Goal: Submit feedback/report problem

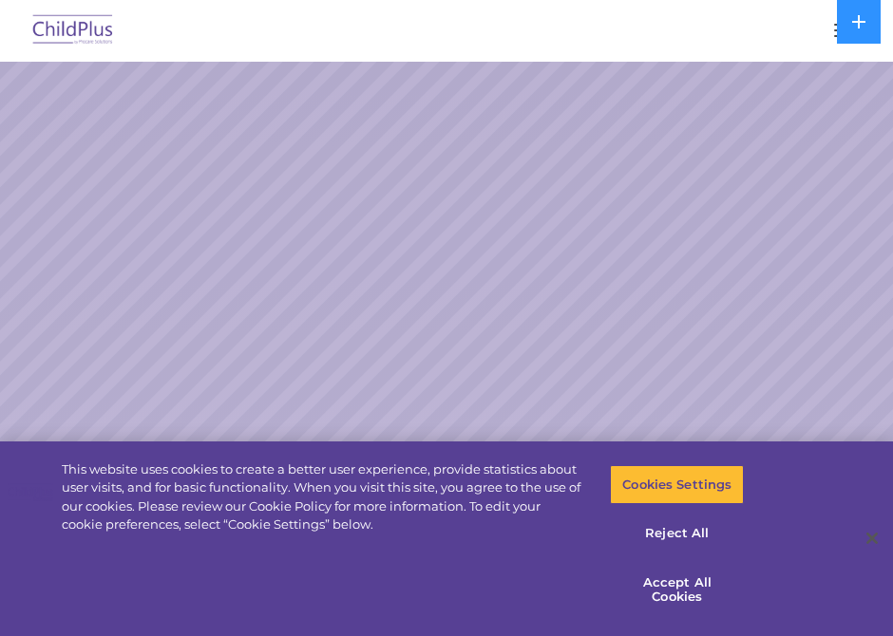
select select "MEDIUM"
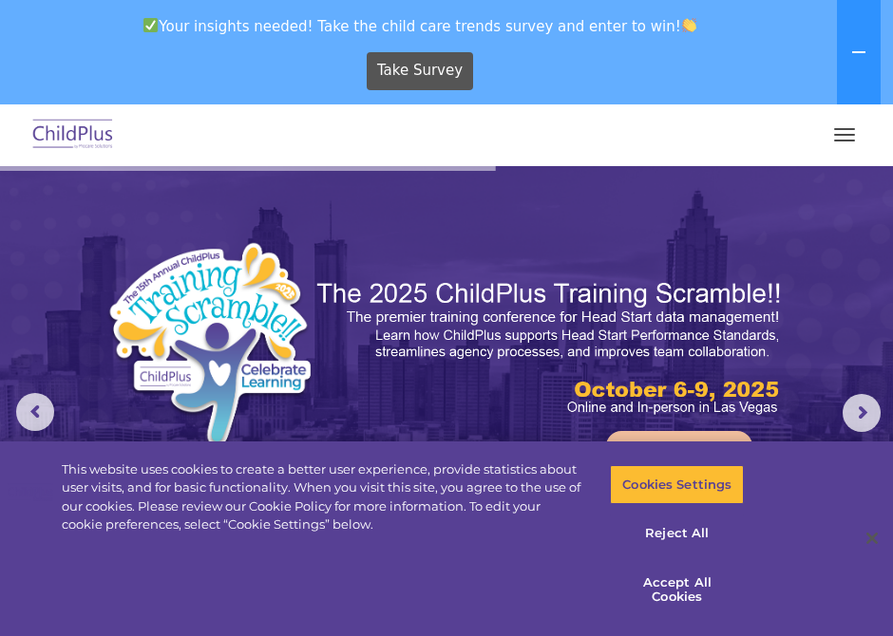
click at [847, 143] on button "button" at bounding box center [844, 135] width 40 height 30
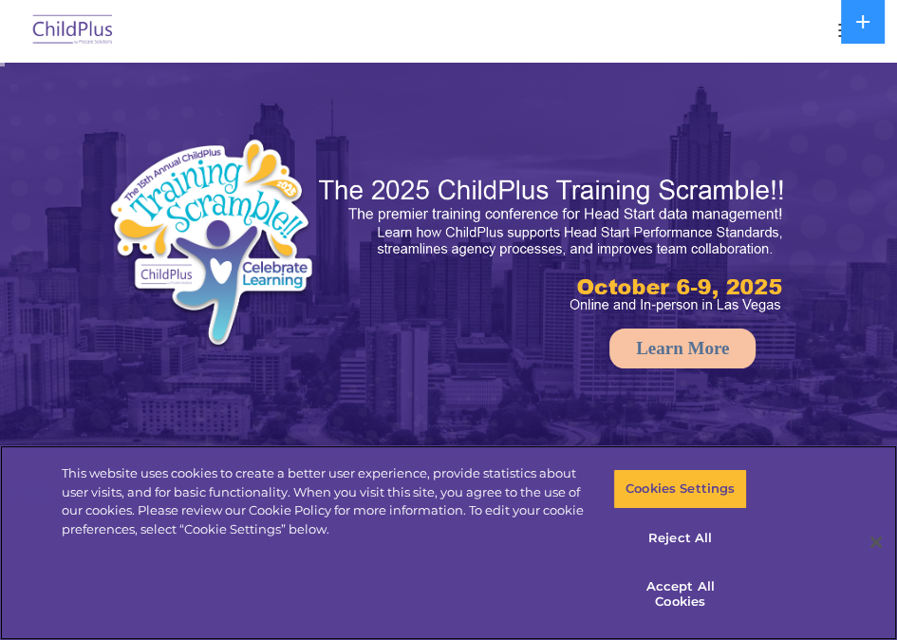
select select "MEDIUM"
